Goal: Transaction & Acquisition: Purchase product/service

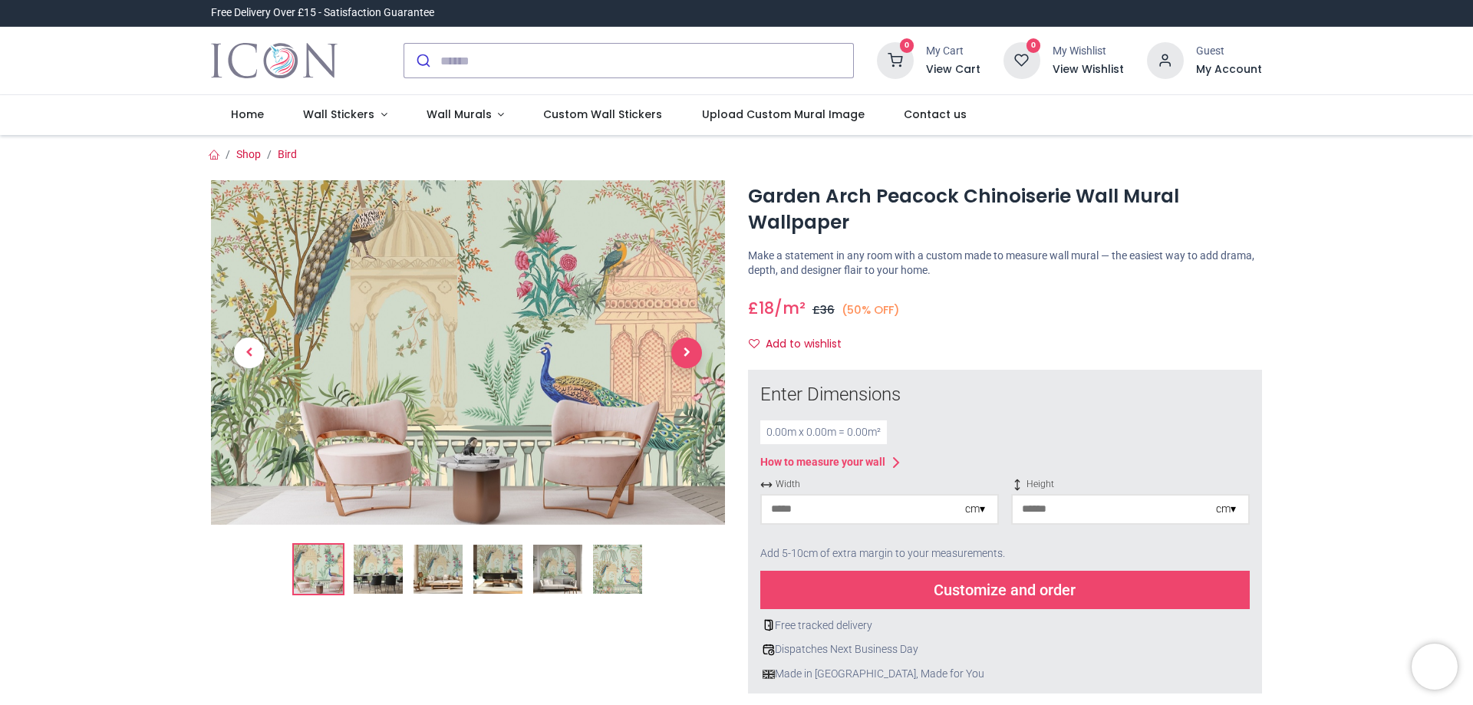
click at [687, 352] on span "Next" at bounding box center [686, 353] width 31 height 31
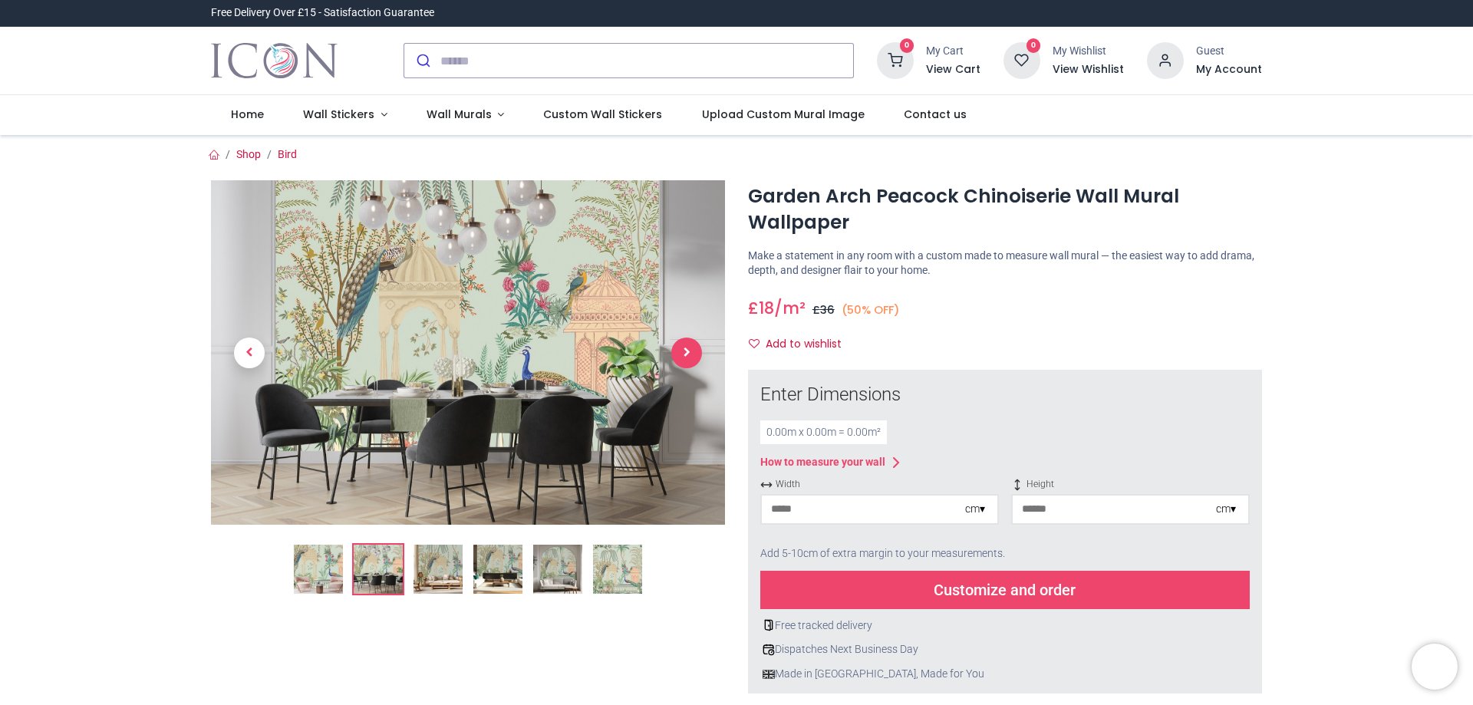
click at [687, 352] on span "Next" at bounding box center [686, 353] width 31 height 31
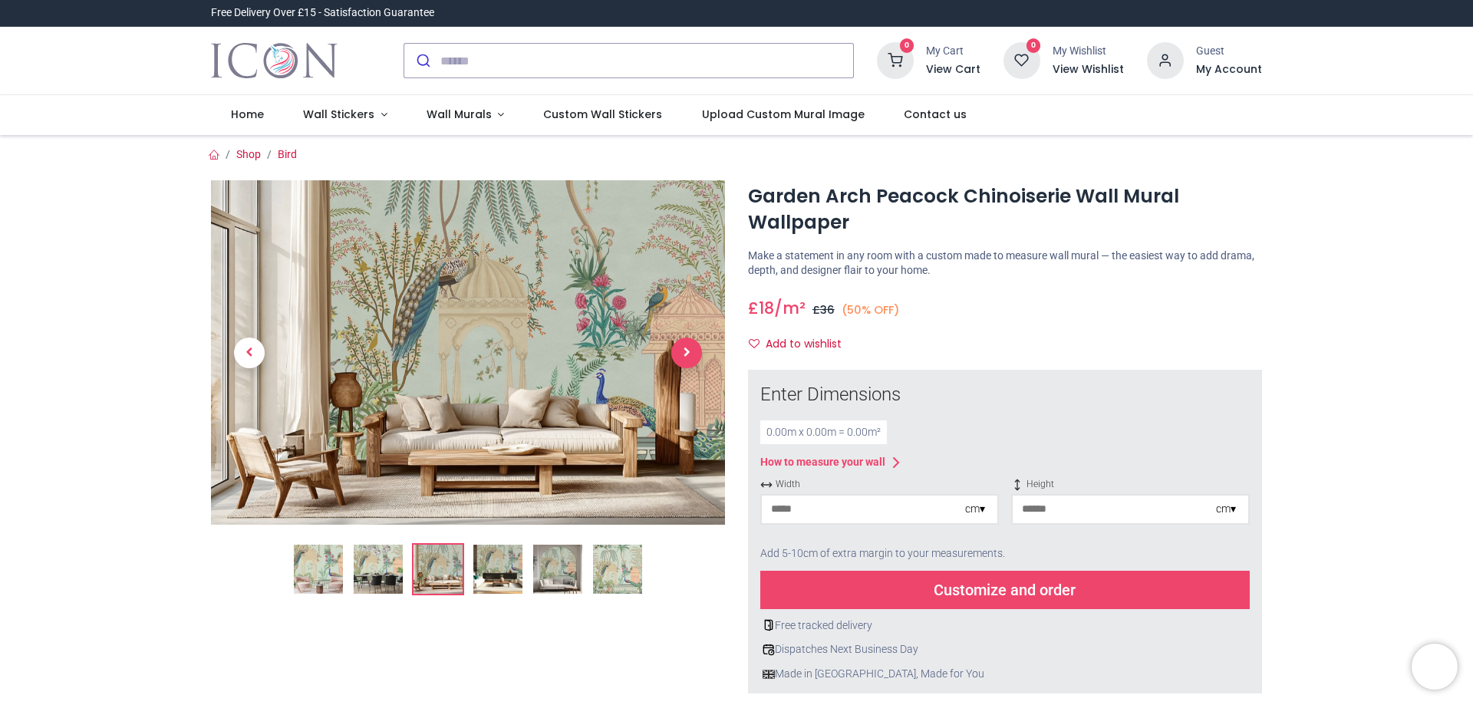
click at [687, 352] on span "Next" at bounding box center [686, 353] width 31 height 31
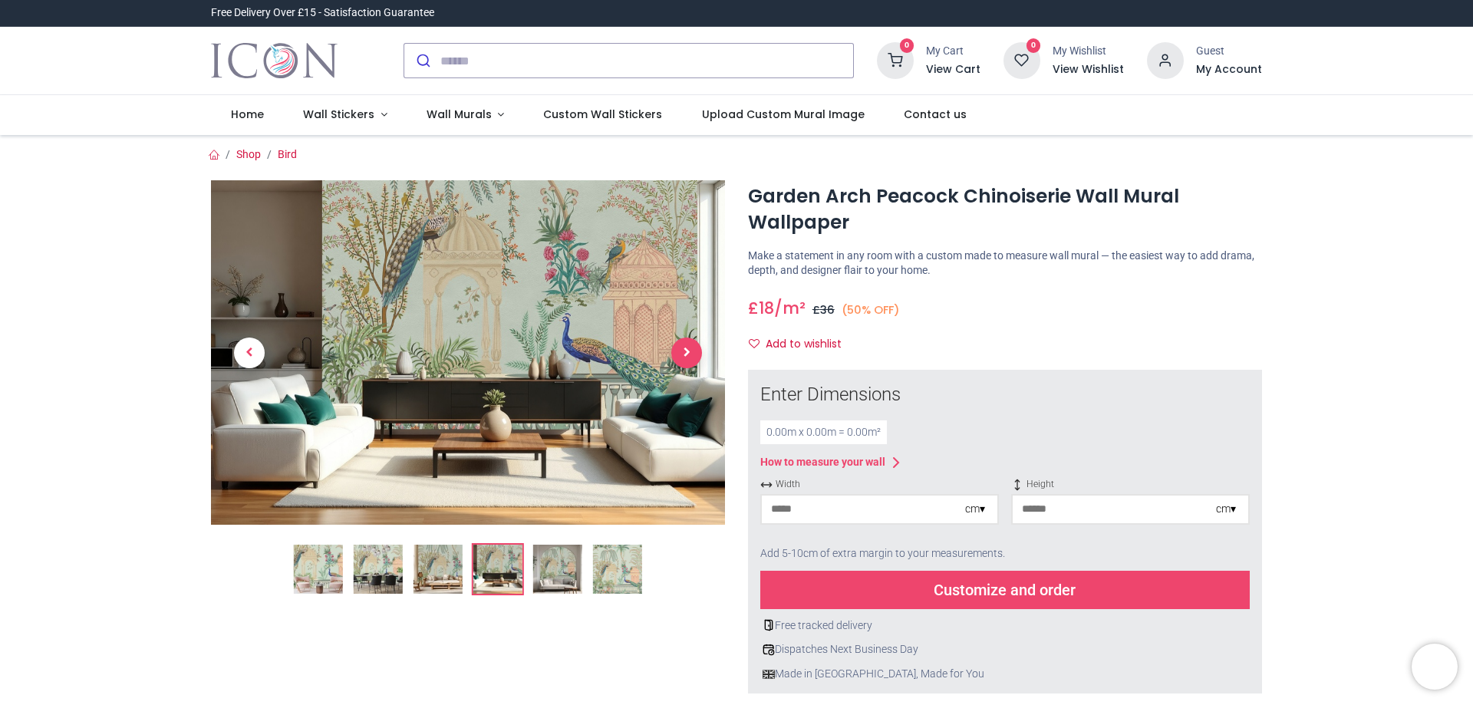
click at [687, 352] on span "Next" at bounding box center [686, 353] width 31 height 31
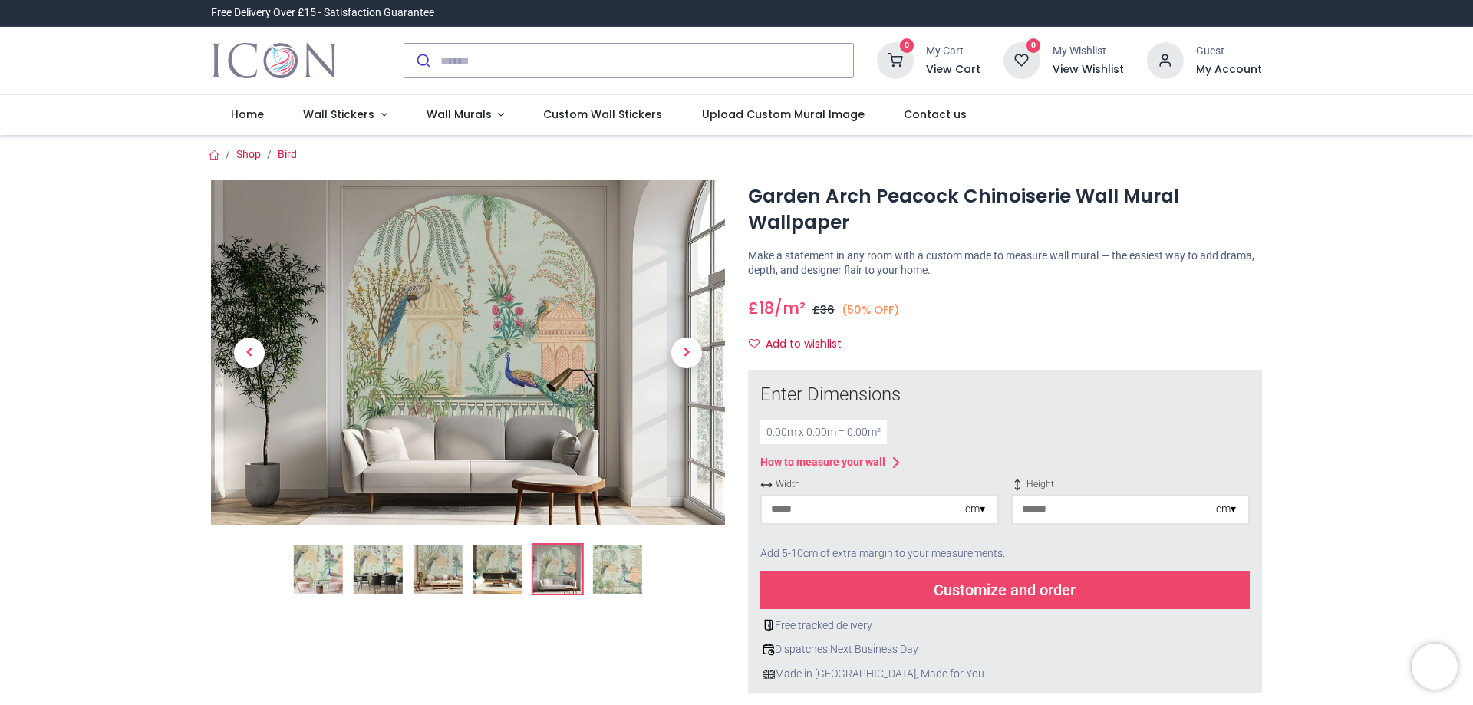
scroll to position [153, 0]
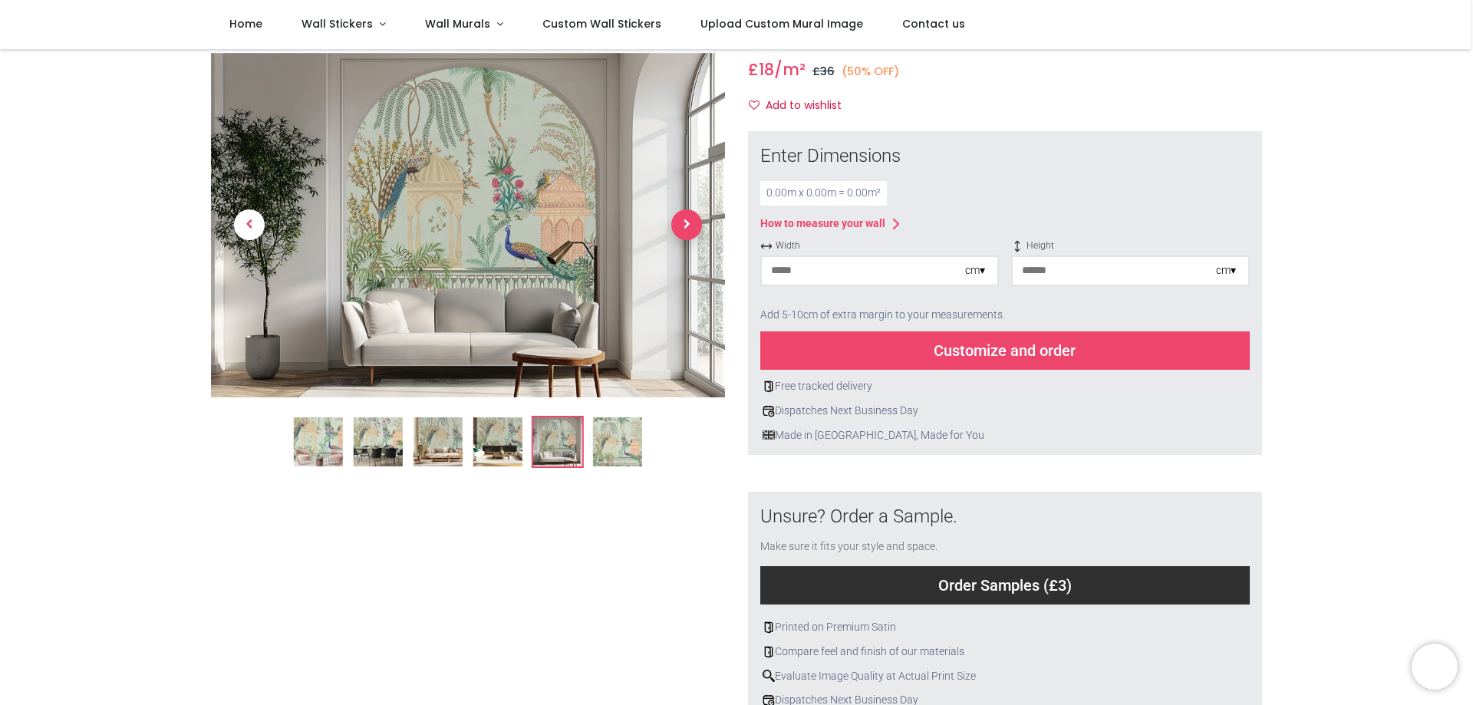
click at [683, 229] on span "Next" at bounding box center [686, 225] width 31 height 31
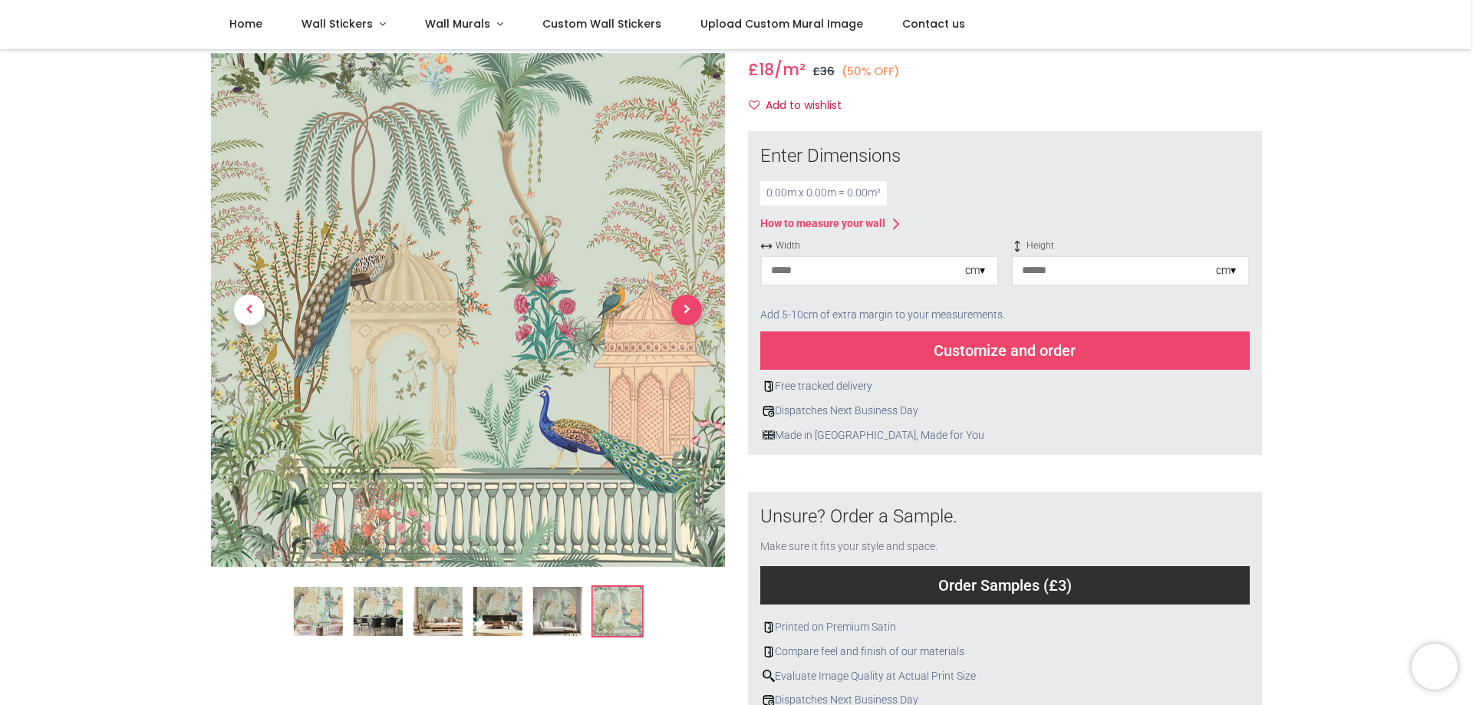
click at [685, 313] on span "Next" at bounding box center [686, 310] width 31 height 31
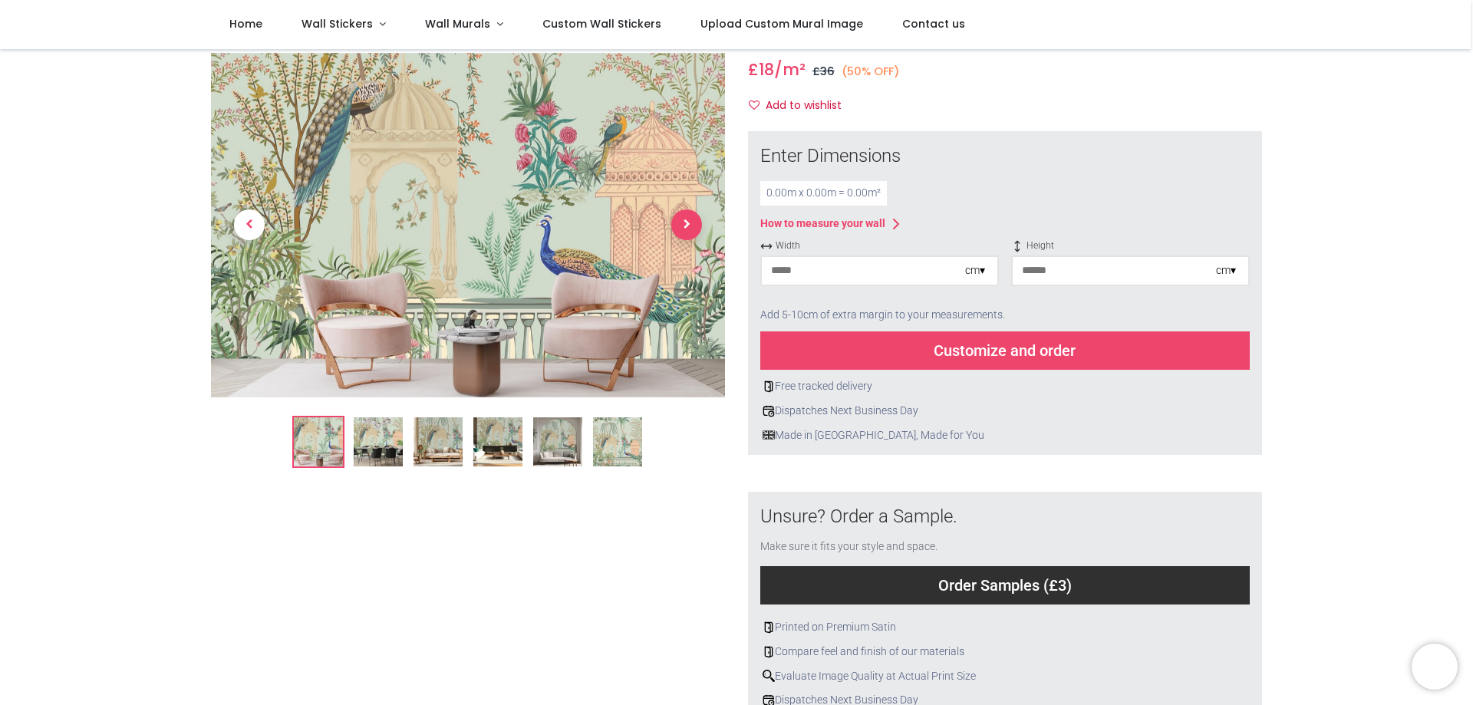
click at [676, 216] on span "Next" at bounding box center [686, 225] width 31 height 31
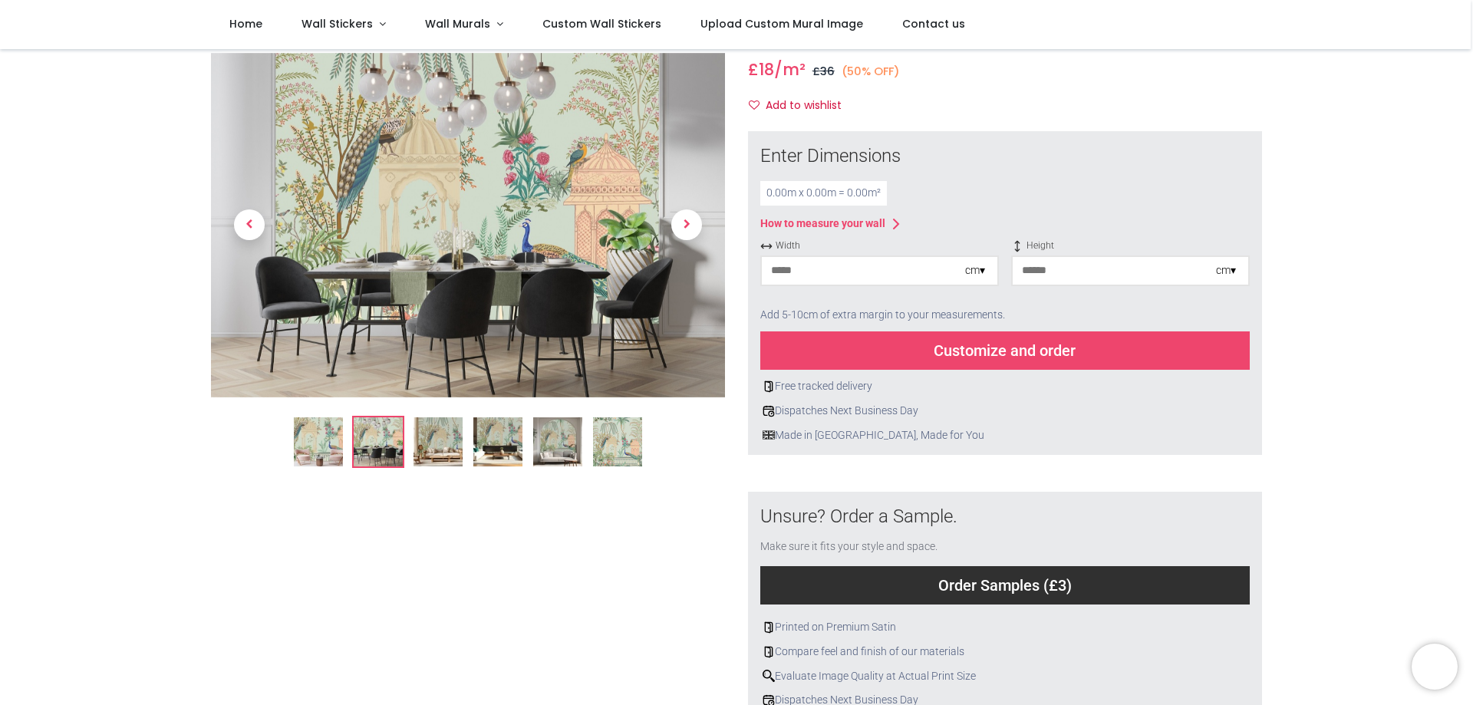
click at [815, 282] on input "number" at bounding box center [863, 271] width 203 height 28
click at [686, 221] on span "Next" at bounding box center [686, 225] width 31 height 31
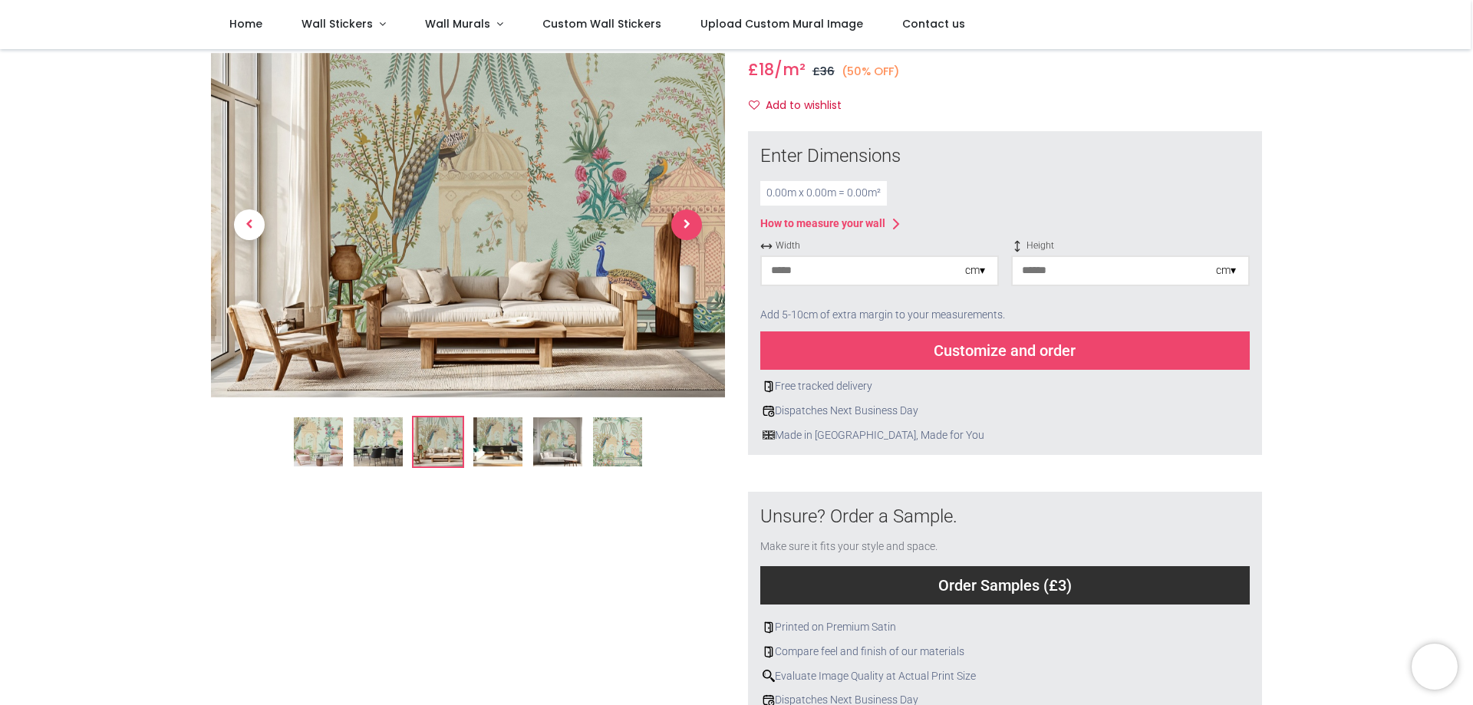
click at [686, 221] on span "Next" at bounding box center [686, 225] width 31 height 31
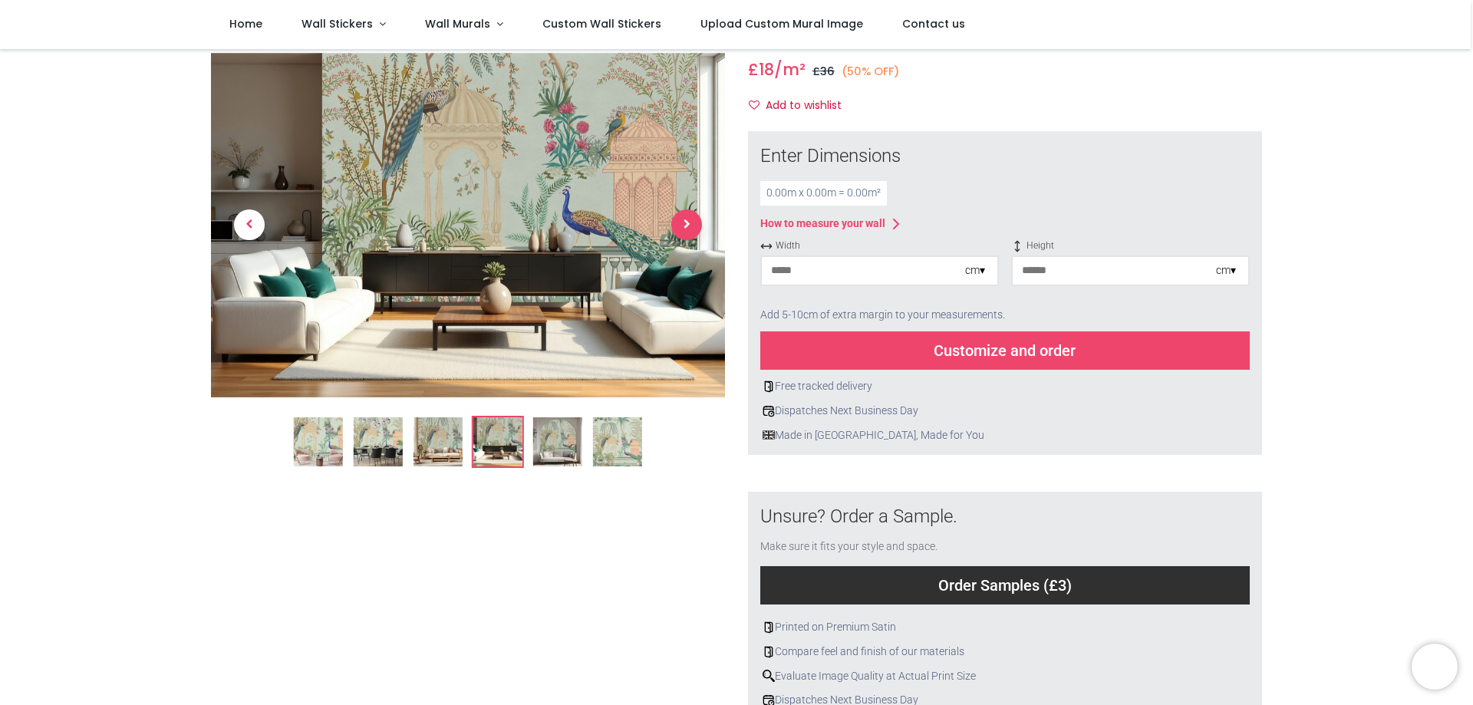
click at [687, 221] on span "Next" at bounding box center [686, 225] width 31 height 31
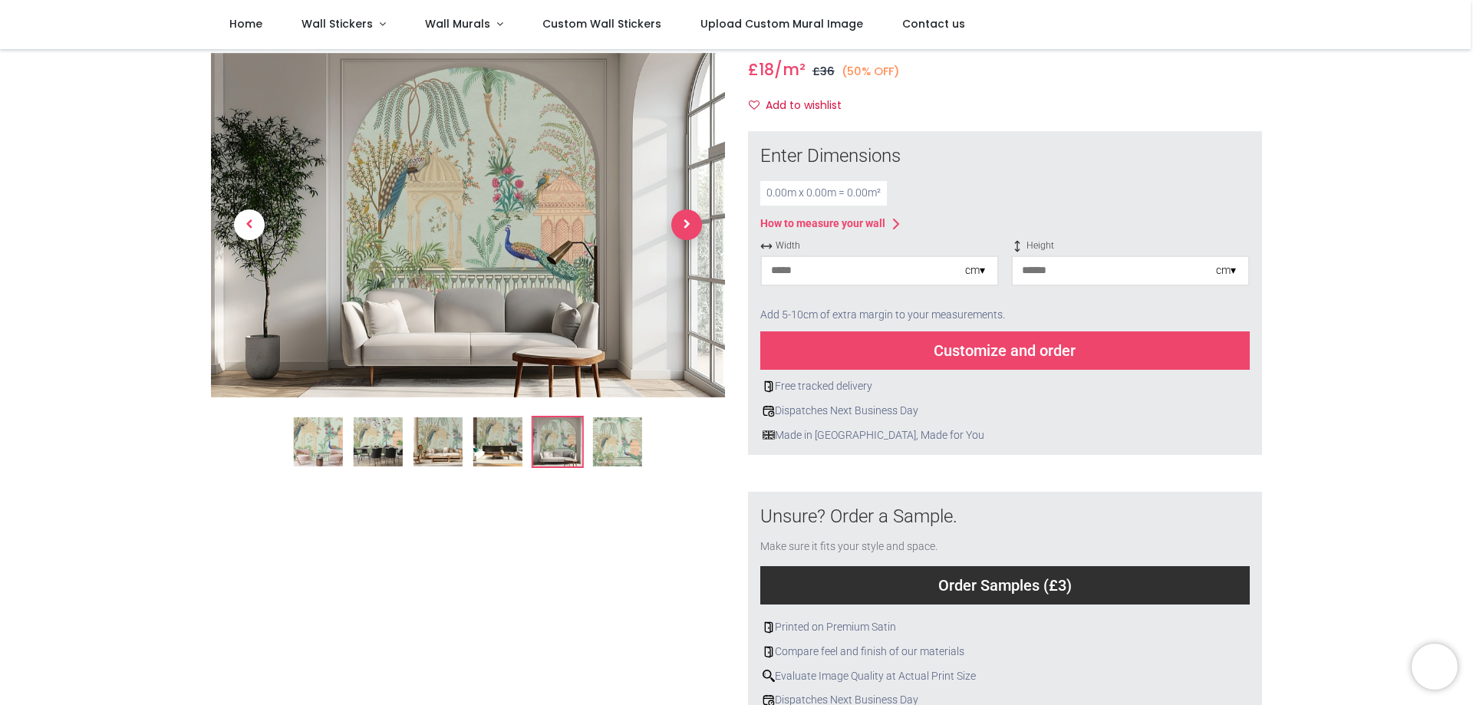
click at [687, 221] on span "Next" at bounding box center [686, 225] width 31 height 31
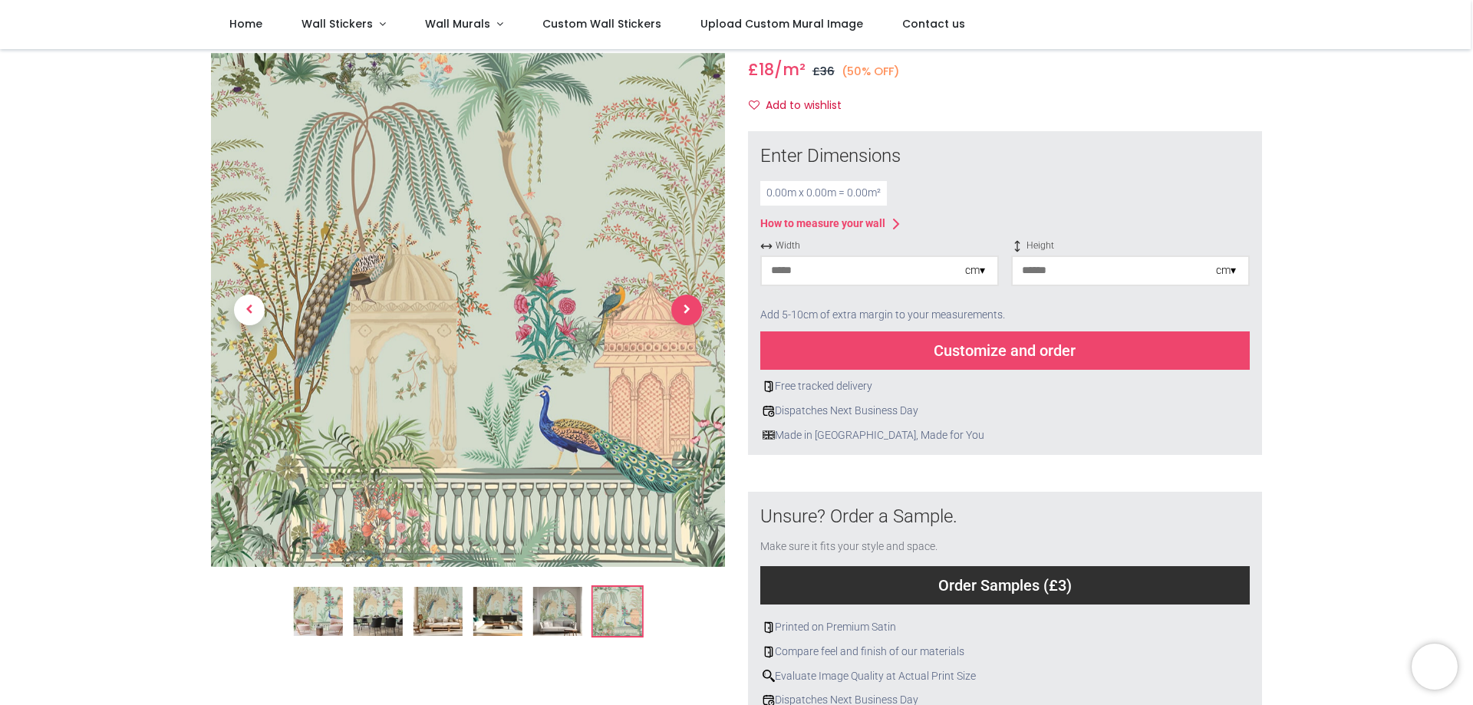
click at [687, 221] on link at bounding box center [686, 310] width 77 height 360
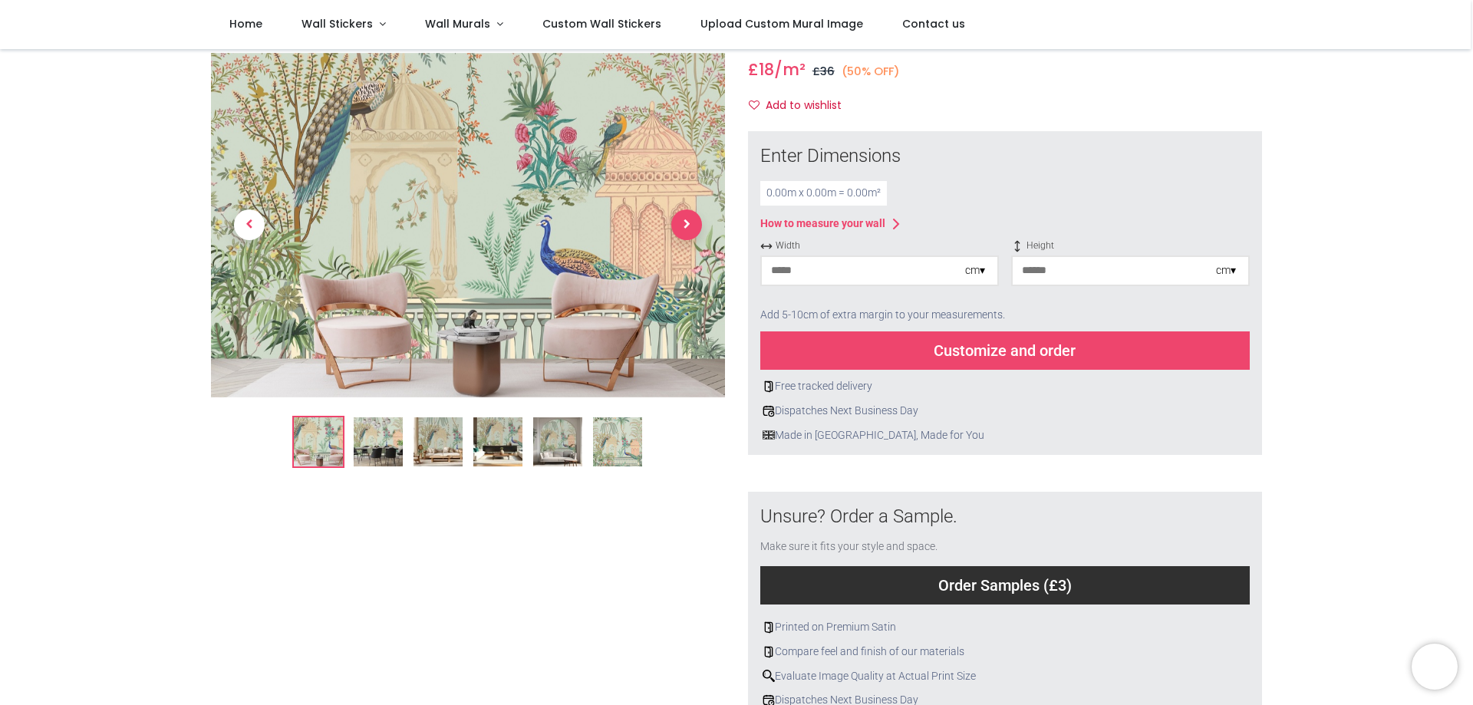
click at [687, 221] on span "Next" at bounding box center [686, 225] width 31 height 31
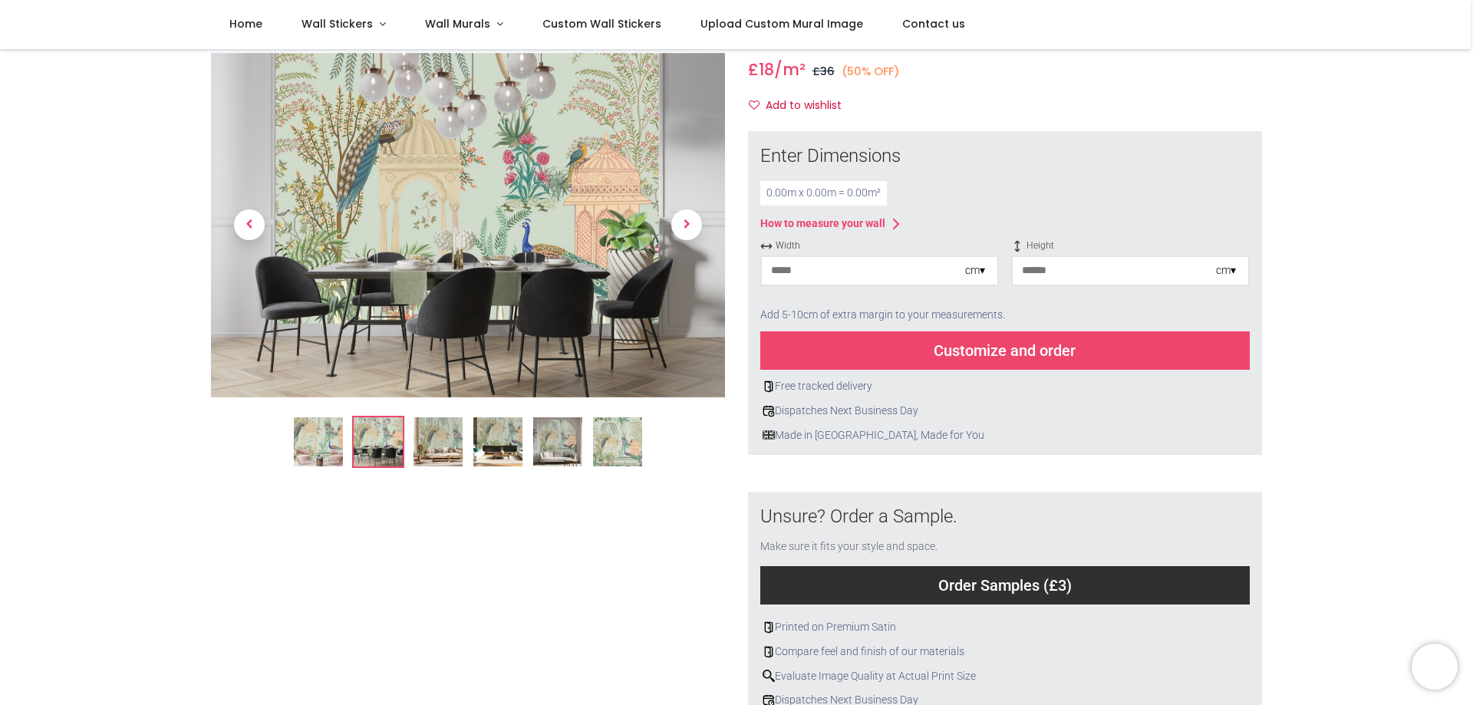
click at [875, 264] on input "number" at bounding box center [863, 271] width 203 height 28
